Goal: Information Seeking & Learning: Check status

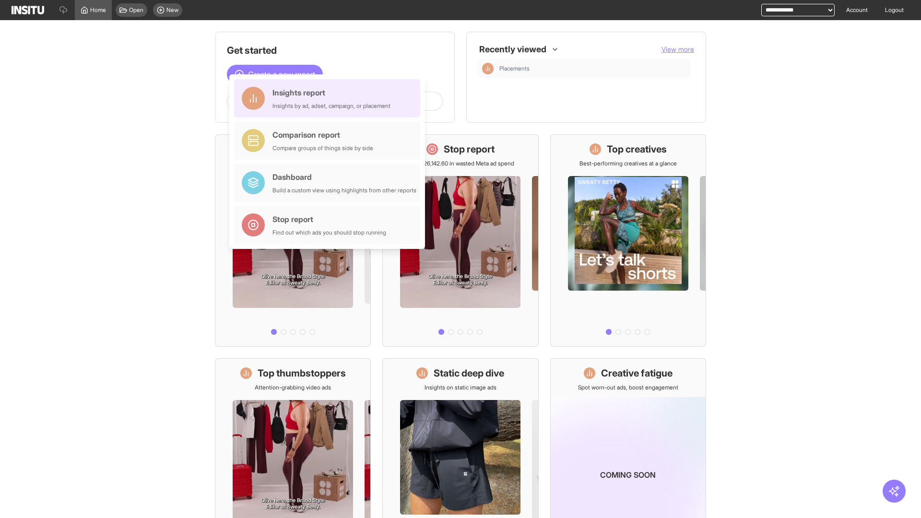
click at [330, 98] on div "Insights report Insights by ad, adset, campaign, or placement" at bounding box center [331, 98] width 118 height 23
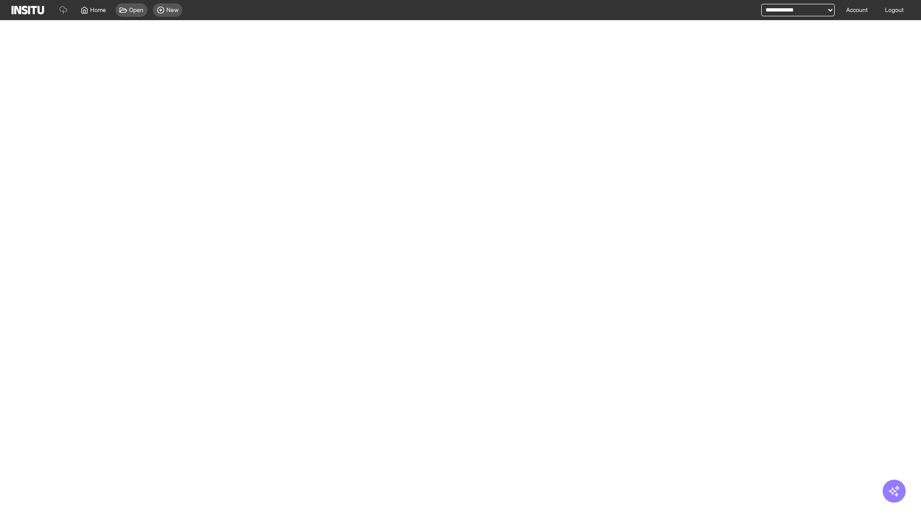
select select "**"
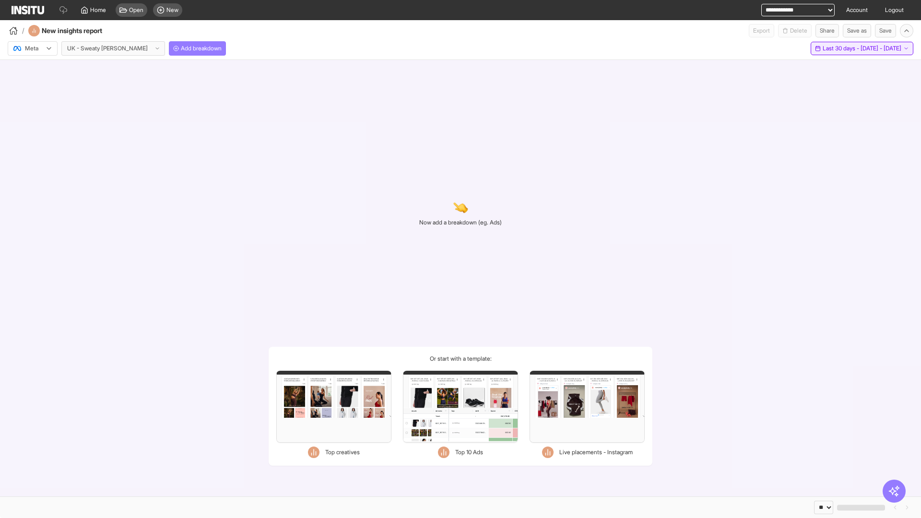
click at [841, 48] on span "Last 30 days - [DATE] - [DATE]" at bounding box center [862, 49] width 79 height 8
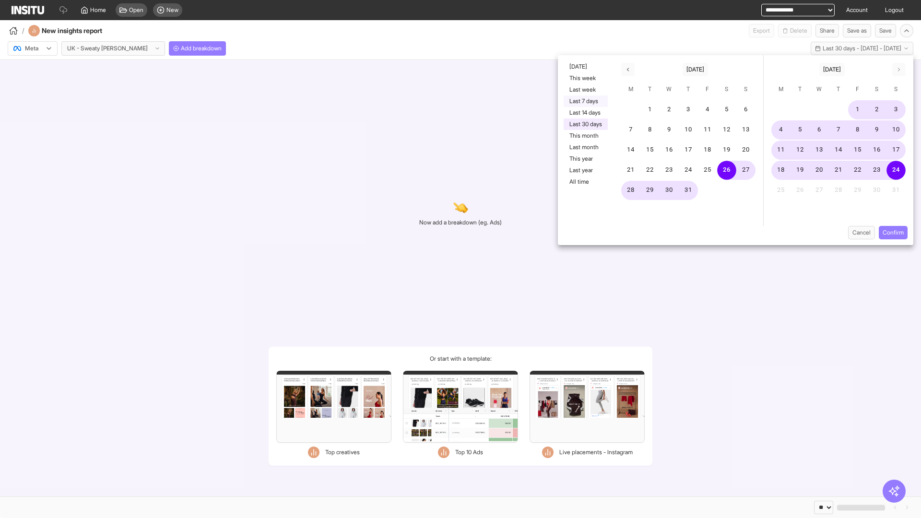
click at [585, 101] on button "Last 7 days" at bounding box center [586, 101] width 44 height 12
